Goal: Information Seeking & Learning: Learn about a topic

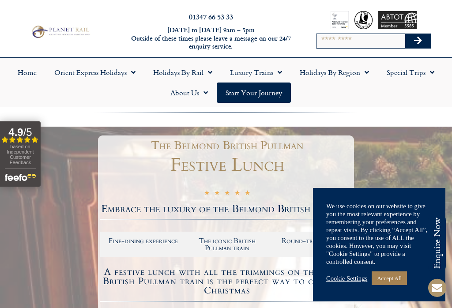
click at [349, 279] on link "Cookie Settings" at bounding box center [346, 279] width 41 height 8
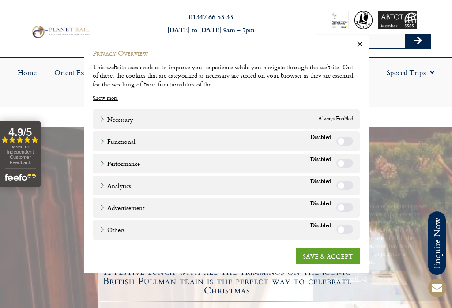
click at [323, 258] on link "SAVE & ACCEPT" at bounding box center [328, 256] width 64 height 16
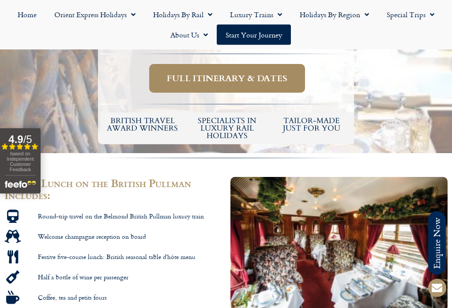
scroll to position [343, 0]
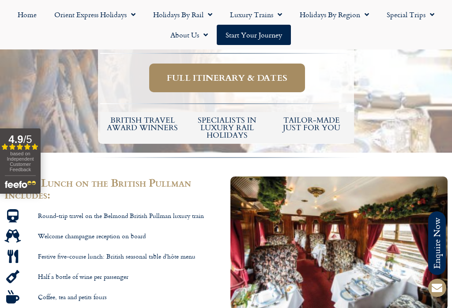
click at [232, 78] on span "Full itinerary & dates" at bounding box center [227, 77] width 121 height 11
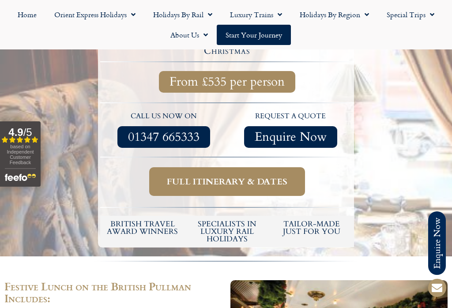
scroll to position [237, 0]
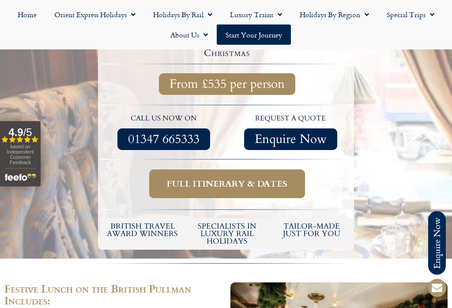
click at [305, 223] on h5 "tailor-made just for you" at bounding box center [312, 230] width 76 height 15
click at [314, 226] on h5 "tailor-made just for you" at bounding box center [312, 230] width 76 height 15
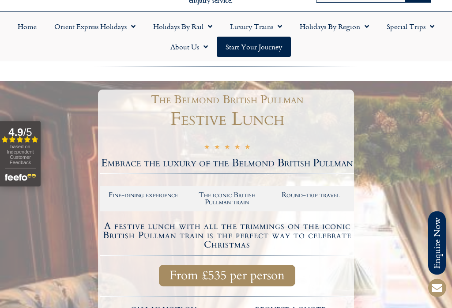
scroll to position [0, 0]
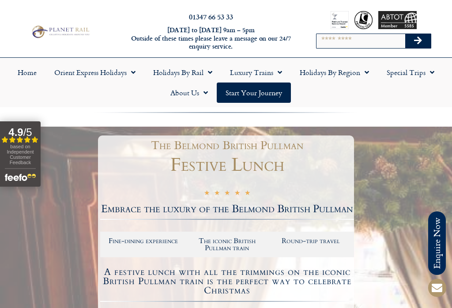
click at [432, 73] on span "Menu" at bounding box center [430, 72] width 9 height 16
click at [325, 101] on ul "Home Orient Express Holidays Venice Simplon-Orient-Express – 2025 [GEOGRAPHIC_D…" at bounding box center [225, 82] width 443 height 41
click at [137, 70] on link "Orient Express Holidays" at bounding box center [94, 72] width 99 height 20
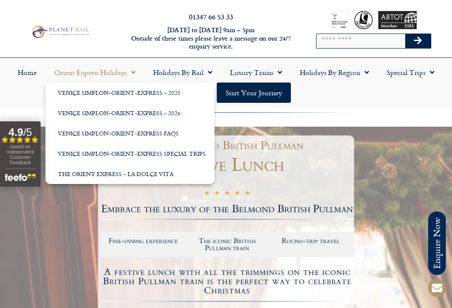
click at [288, 70] on link "Luxury Trains" at bounding box center [256, 72] width 70 height 20
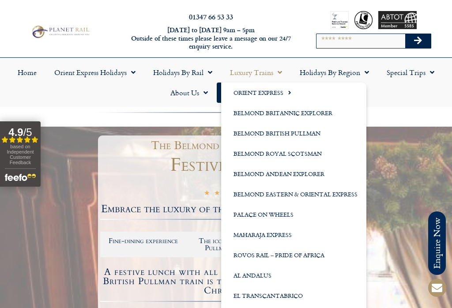
click at [209, 76] on span "Menu" at bounding box center [208, 72] width 9 height 16
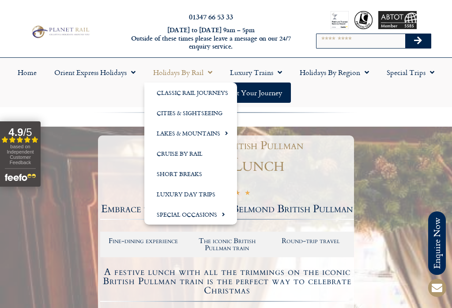
click at [176, 191] on link "Luxury Day Trips" at bounding box center [190, 194] width 93 height 20
